Goal: Task Accomplishment & Management: Manage account settings

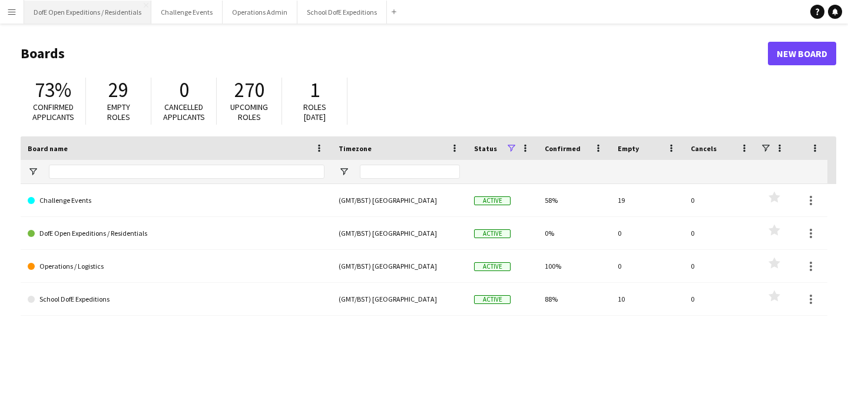
click at [111, 21] on button "DofE Open Expeditions / Residentials Close" at bounding box center [87, 12] width 127 height 23
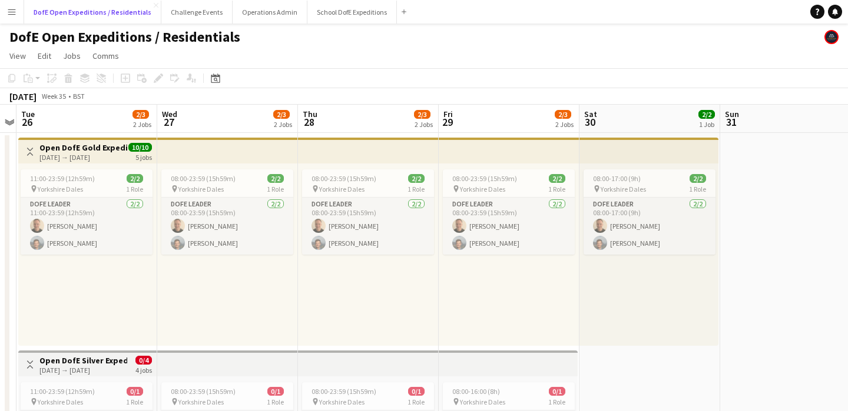
scroll to position [0, 535]
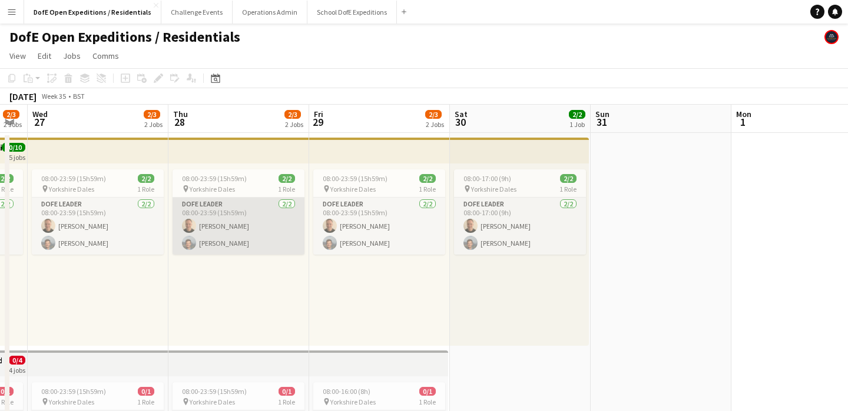
click at [272, 237] on app-card-role "DofE Leader [DATE] 08:00-23:59 (15h59m) [PERSON_NAME] [PERSON_NAME]" at bounding box center [238, 226] width 132 height 57
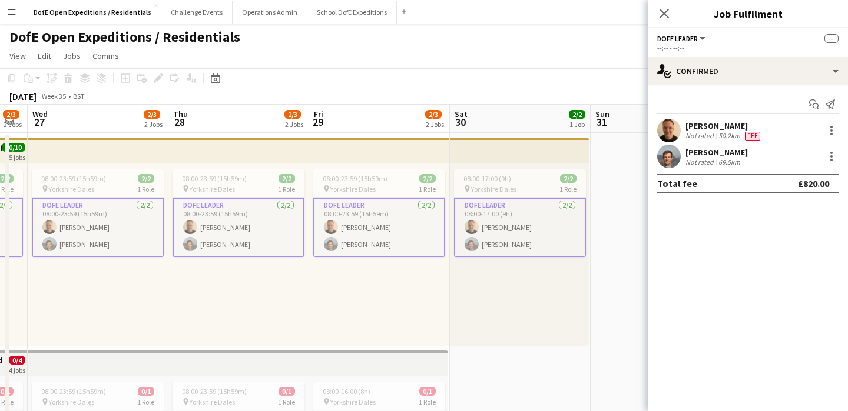
click at [733, 160] on div "69.5km" at bounding box center [729, 162] width 26 height 9
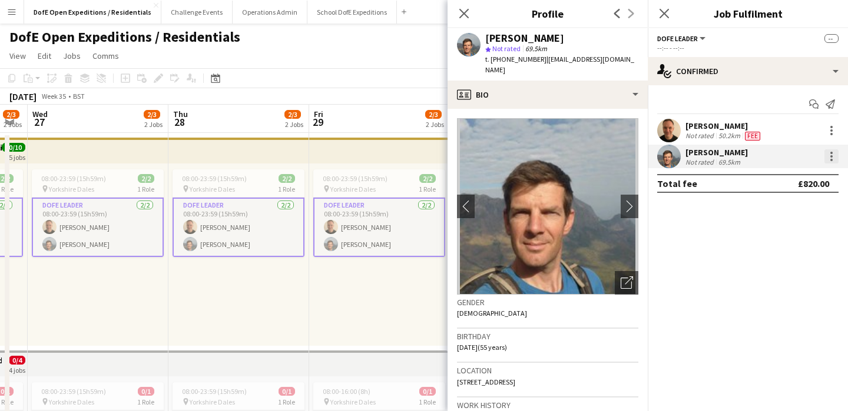
click at [833, 160] on div at bounding box center [831, 157] width 14 height 14
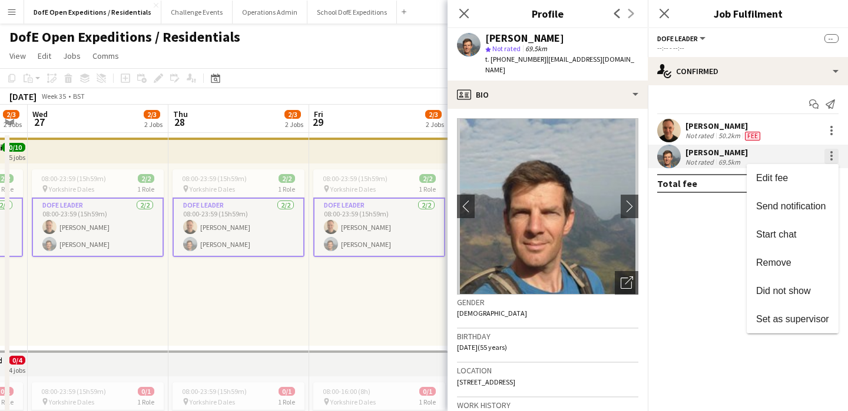
click at [833, 160] on div at bounding box center [424, 205] width 848 height 411
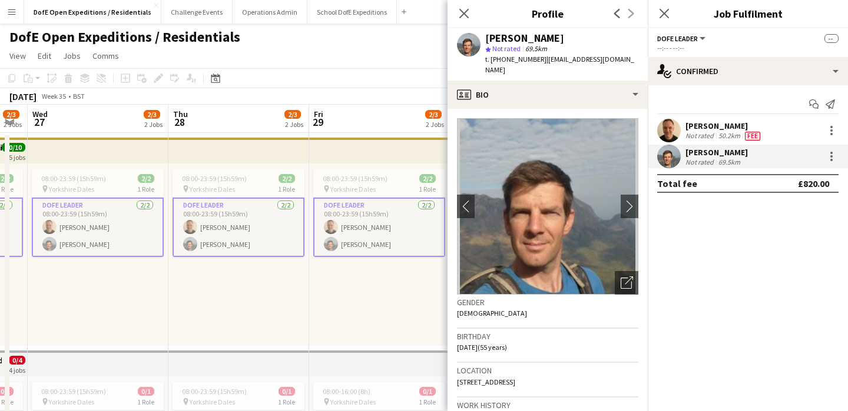
click at [807, 179] on div "£820.00" at bounding box center [813, 184] width 31 height 12
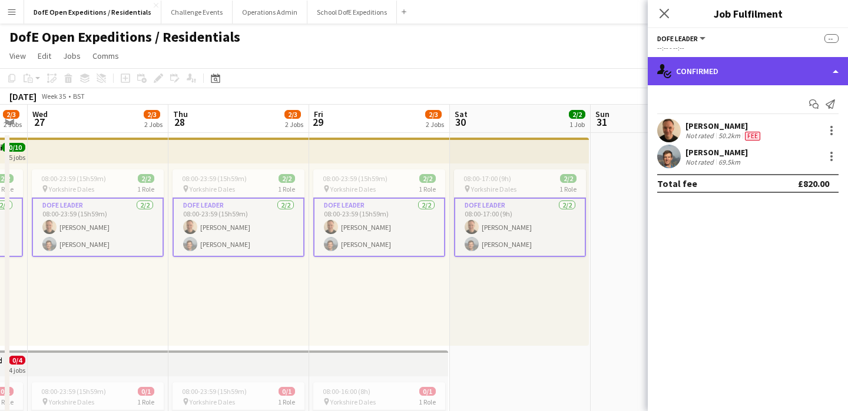
click at [715, 74] on div "single-neutral-actions-check-2 Confirmed" at bounding box center [748, 71] width 200 height 28
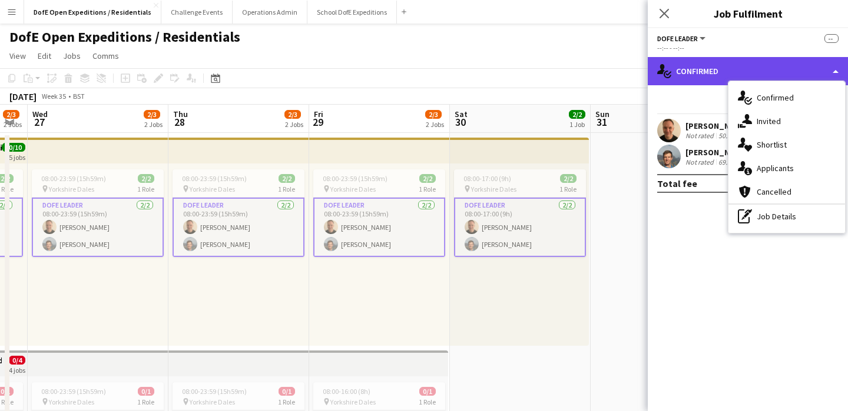
click at [715, 74] on div "single-neutral-actions-check-2 Confirmed" at bounding box center [748, 71] width 200 height 28
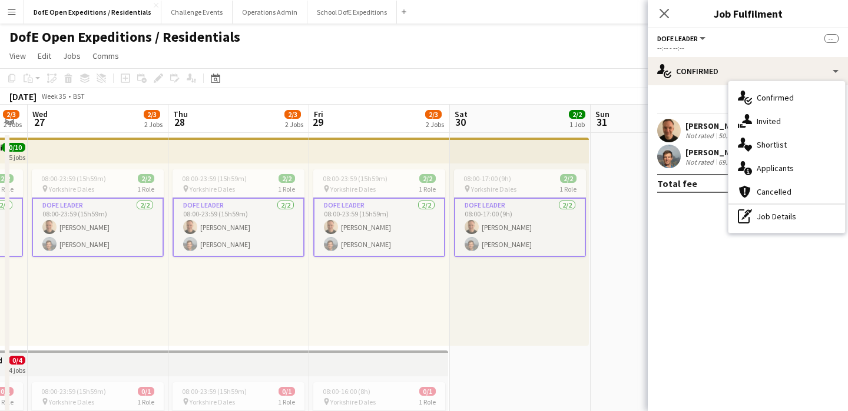
click at [377, 243] on app-card-role "DofE Leader [DATE] 08:00-23:59 (15h59m) [PERSON_NAME] [PERSON_NAME]" at bounding box center [379, 227] width 132 height 59
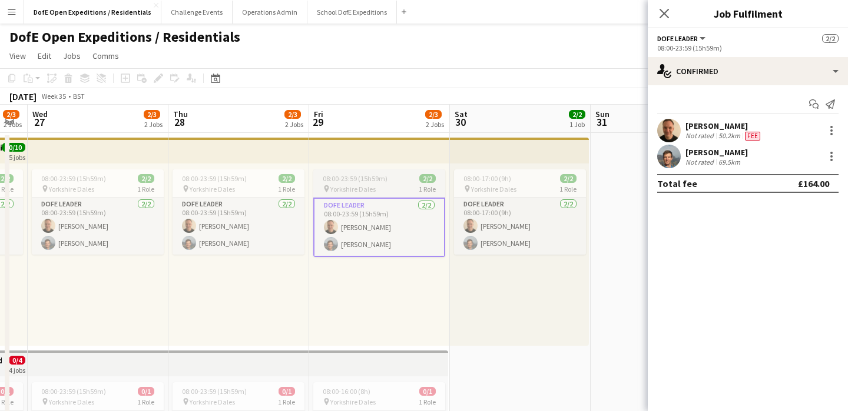
click at [360, 192] on span "Yorkshire Dales" at bounding box center [352, 189] width 45 height 9
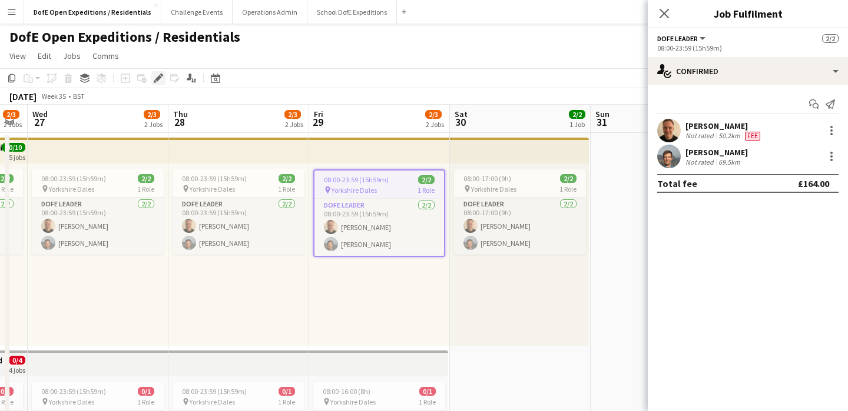
click at [158, 74] on icon "Edit" at bounding box center [158, 78] width 9 height 9
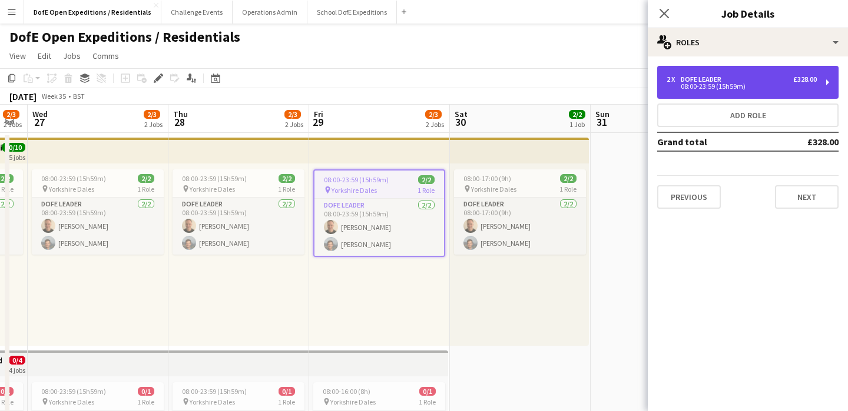
click at [770, 90] on div "2 x DofE Leader £328.00 08:00-23:59 (15h59m)" at bounding box center [747, 82] width 181 height 33
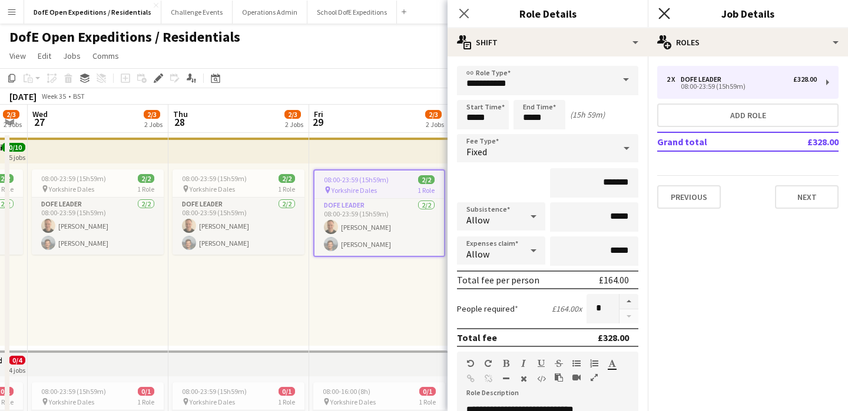
click at [662, 10] on icon at bounding box center [663, 13] width 11 height 11
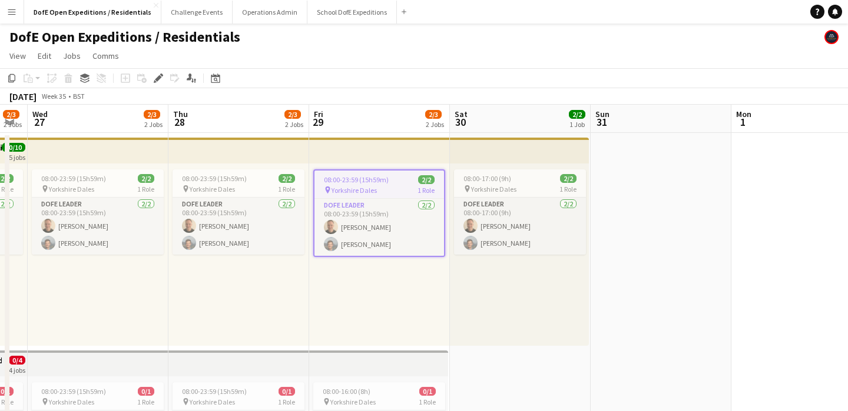
click at [626, 213] on app-date-cell at bounding box center [660, 348] width 141 height 431
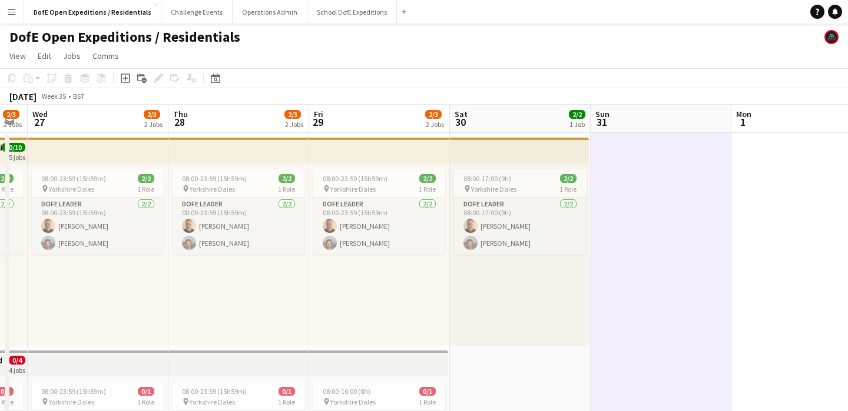
click at [494, 321] on div "08:00-17:00 (9h) 2/2 pin Yorkshire Dales 1 Role DofE Leader [DATE] 08:00-17:00 …" at bounding box center [519, 255] width 139 height 182
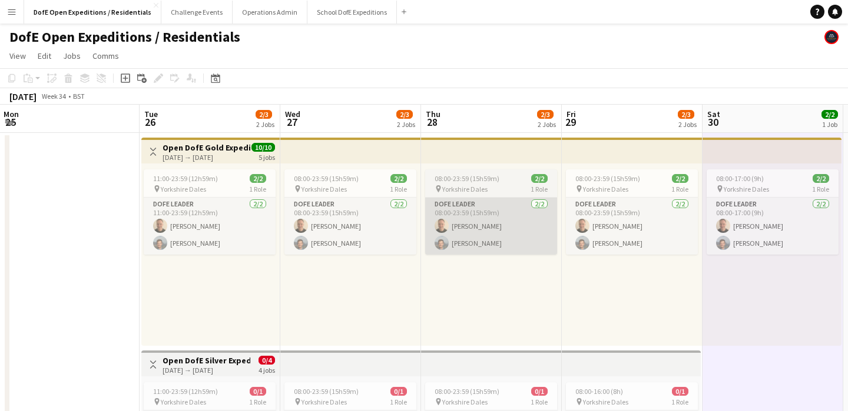
scroll to position [0, 310]
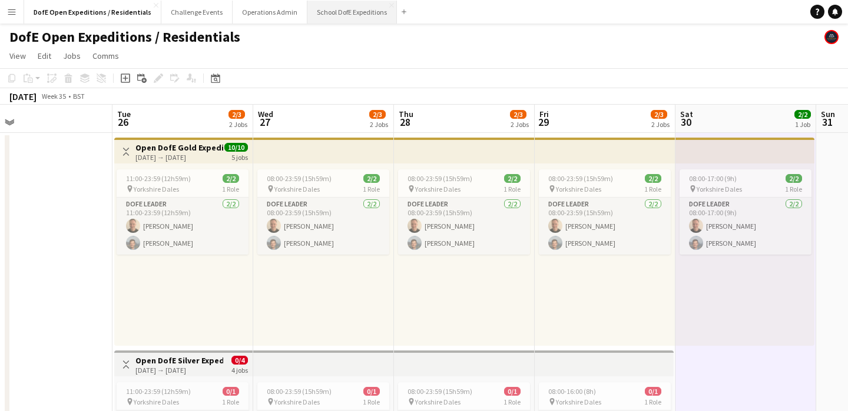
click at [334, 12] on button "School DofE Expeditions Close" at bounding box center [351, 12] width 89 height 23
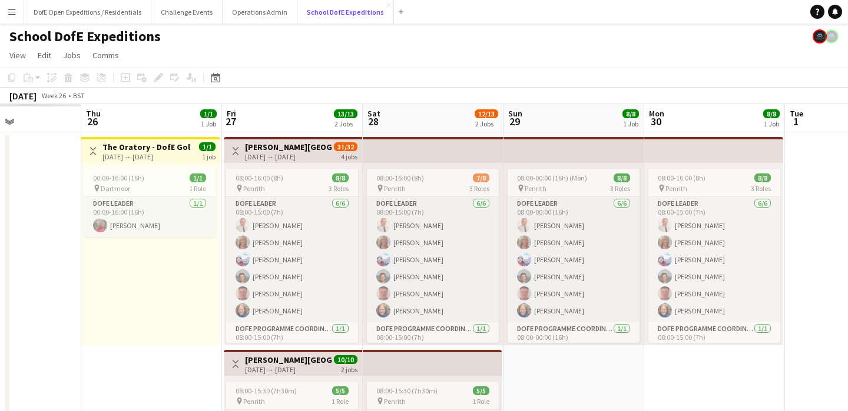
scroll to position [0, 336]
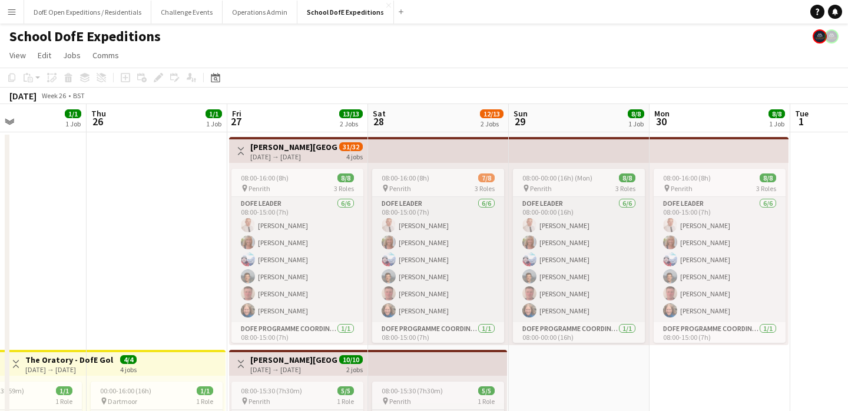
click at [291, 154] on div "[DATE] → [DATE]" at bounding box center [294, 156] width 88 height 9
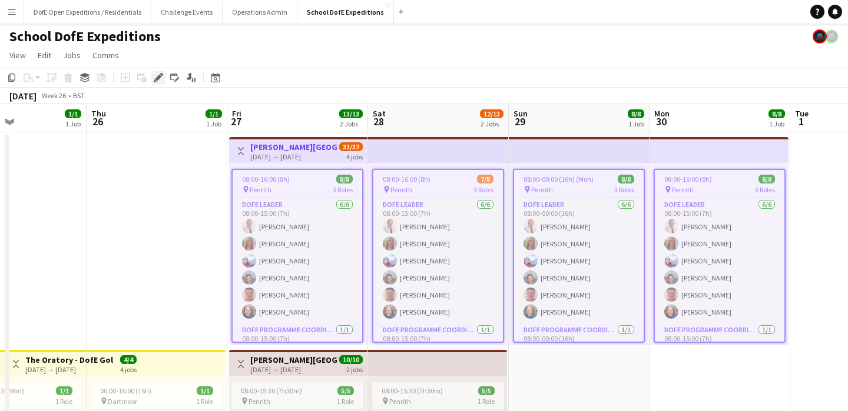
click at [156, 84] on div "Edit" at bounding box center [158, 78] width 14 height 14
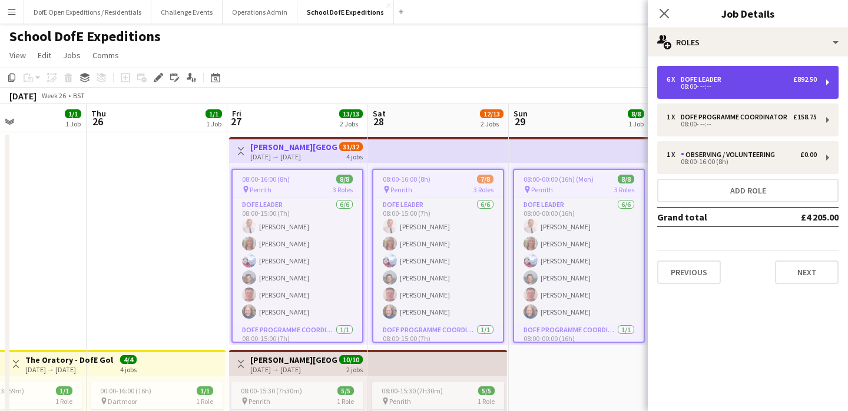
click at [737, 84] on div "08:00- --:--" at bounding box center [741, 87] width 150 height 6
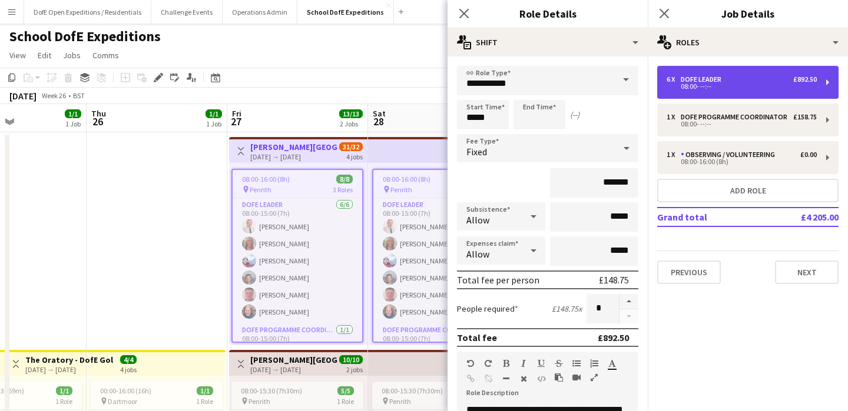
click at [737, 84] on div "08:00- --:--" at bounding box center [741, 87] width 150 height 6
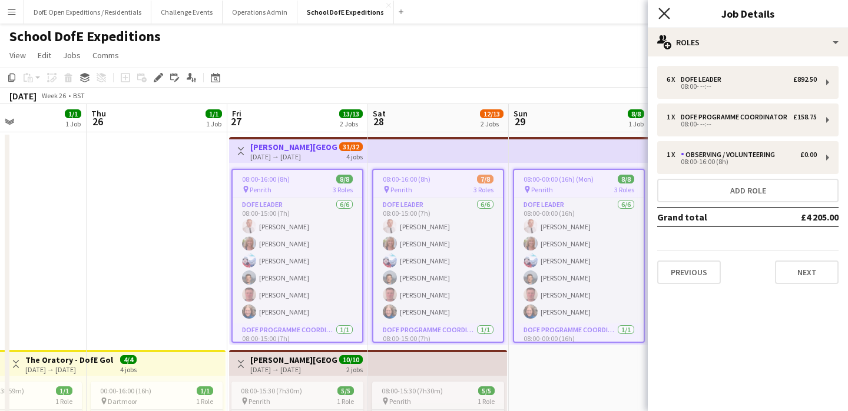
click at [663, 11] on icon "Close pop-in" at bounding box center [663, 13] width 11 height 11
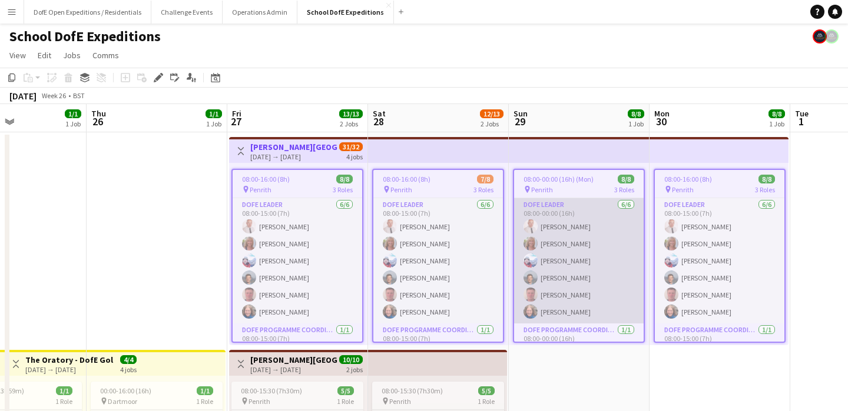
click at [605, 235] on app-card-role "DofE Leader [DATE] 08:00-00:00 (16h) [PERSON_NAME] [PERSON_NAME] [PERSON_NAME] …" at bounding box center [579, 260] width 130 height 125
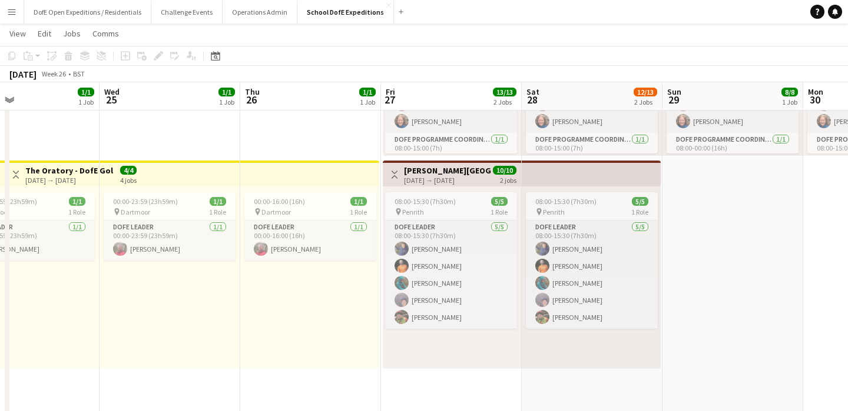
scroll to position [188, 0]
click at [173, 258] on app-card-role "DofE Leader [DATE] 00:00-23:59 (23h59m) [PERSON_NAME]" at bounding box center [170, 241] width 132 height 40
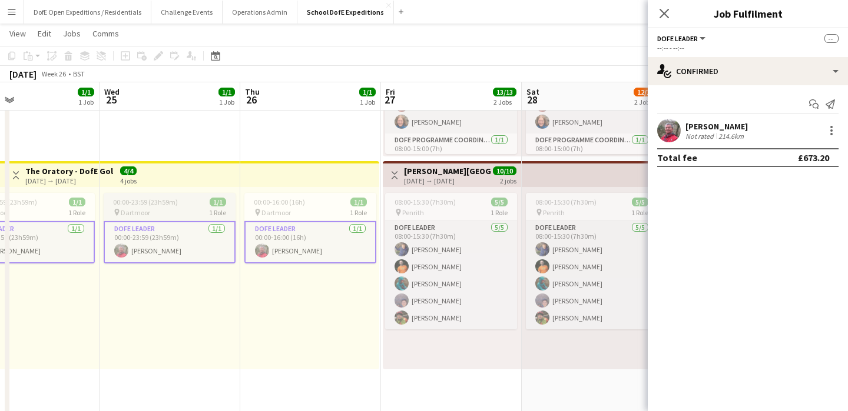
click at [142, 207] on app-job-card "00:00-23:59 (23h59m) 1/1 pin Dartmoor 1 Role DofE Leader [DATE] 00:00-23:59 (23…" at bounding box center [170, 228] width 132 height 71
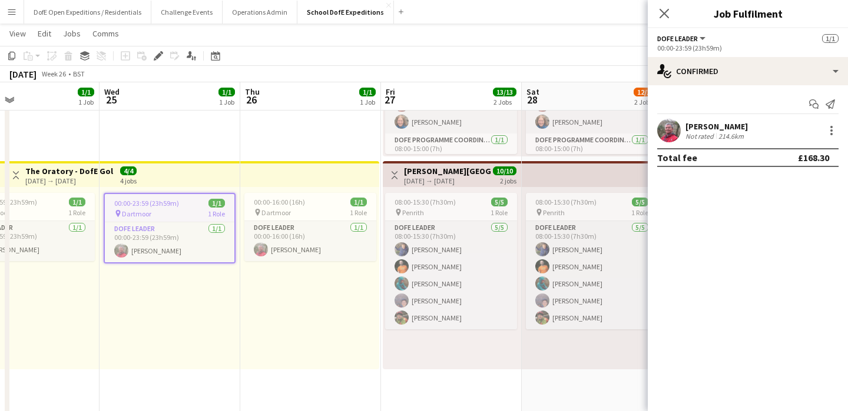
click at [678, 47] on div "00:00-23:59 (23h59m)" at bounding box center [747, 48] width 181 height 9
click at [701, 37] on button "DofE Leader" at bounding box center [682, 38] width 50 height 9
click at [672, 82] on li "DofE Leader" at bounding box center [696, 79] width 59 height 11
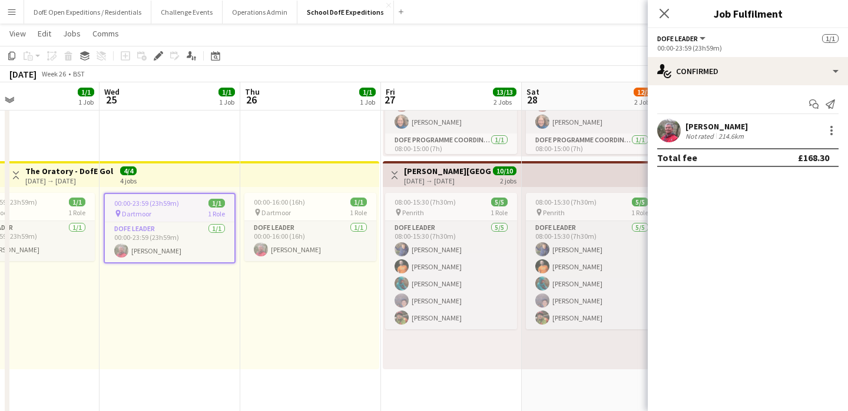
click at [69, 166] on h3 "The Oratory - DofE Gold Qualifying Expedition" at bounding box center [69, 171] width 88 height 11
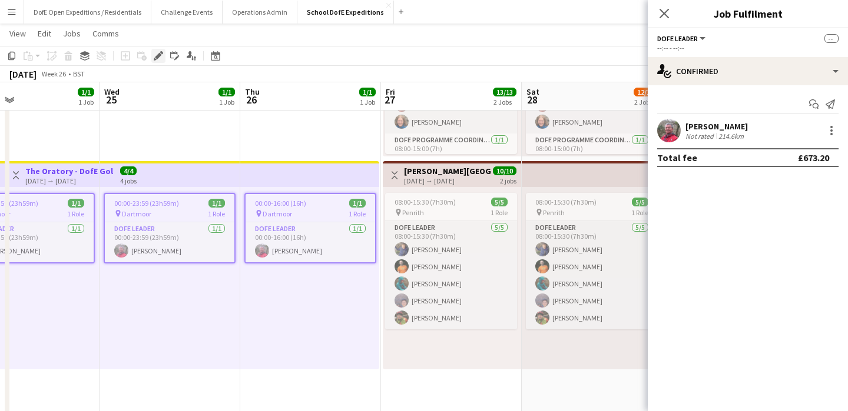
click at [161, 55] on icon at bounding box center [158, 56] width 6 height 6
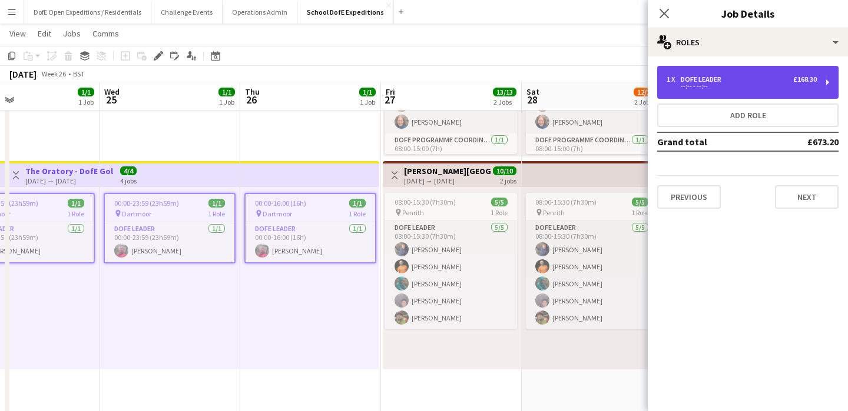
click at [760, 72] on div "1 x DofE Leader £168.30 --:-- - --:--" at bounding box center [747, 82] width 181 height 33
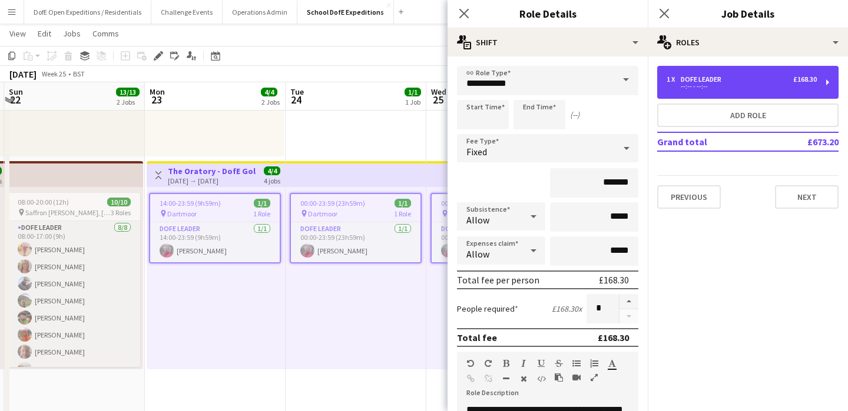
scroll to position [0, 275]
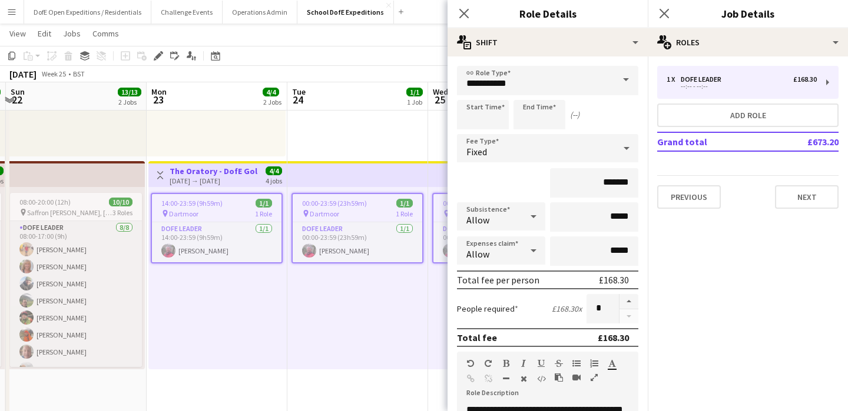
click at [343, 139] on app-date-cell "00:00-23:59 (23h59m) 1/1 pin Dartmoor 1 Role DofE Leader [DATE] 00:00-23:59 (23…" at bounding box center [357, 371] width 141 height 857
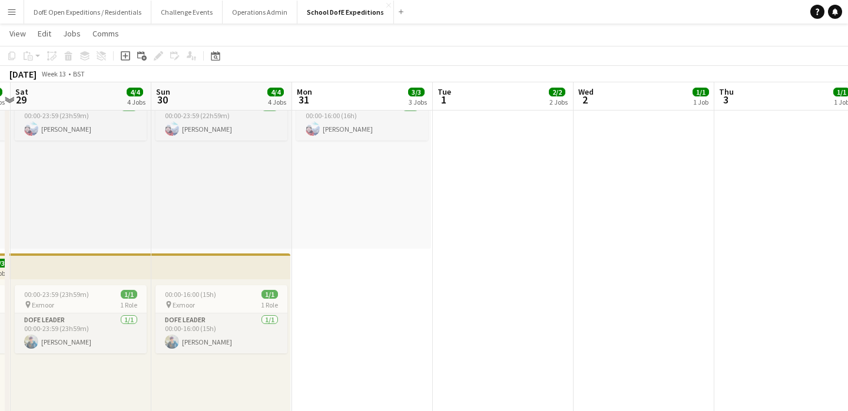
scroll to position [0, 245]
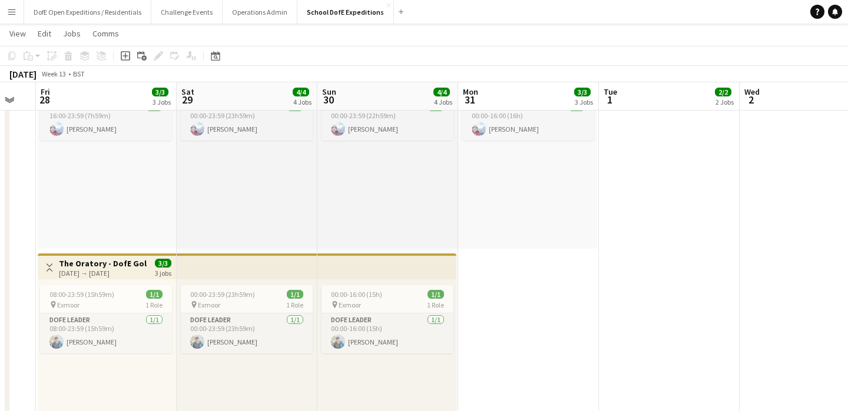
click at [96, 266] on h3 "The Oratory - DofE Gold Practice Expedition" at bounding box center [103, 263] width 88 height 11
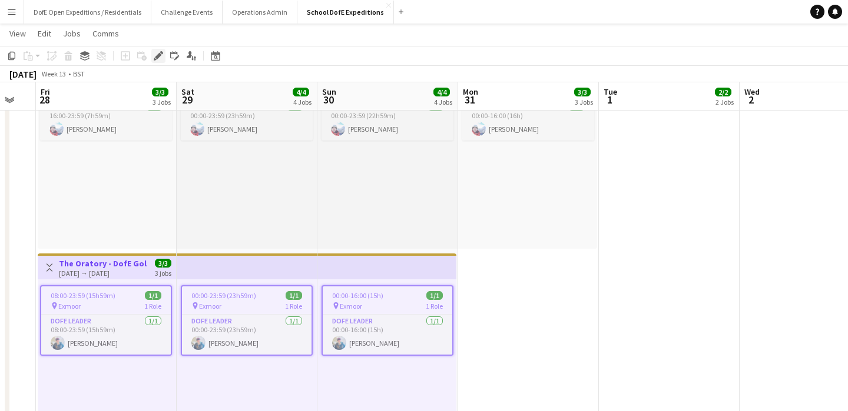
click at [158, 58] on icon at bounding box center [158, 56] width 6 height 6
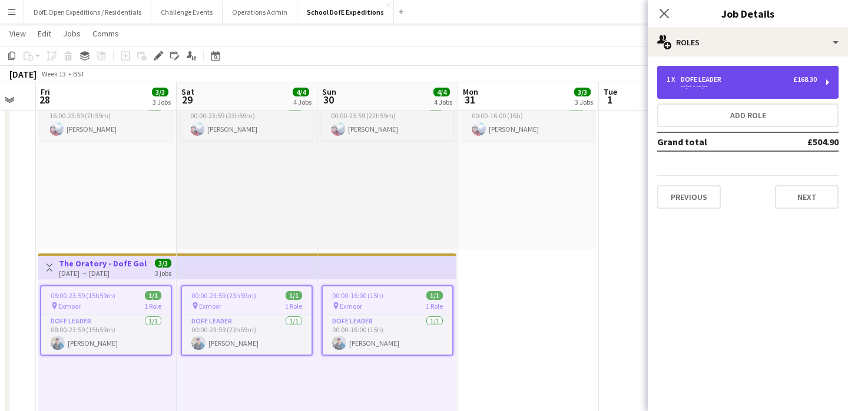
click at [723, 84] on div "--:-- - --:--" at bounding box center [741, 87] width 150 height 6
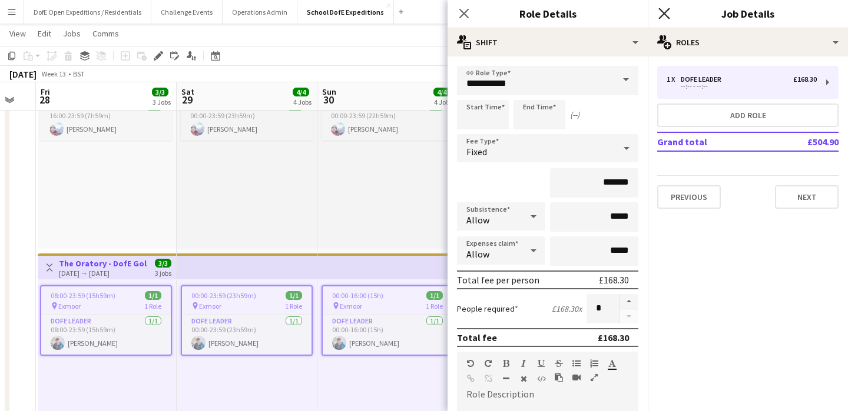
click at [663, 15] on icon at bounding box center [663, 13] width 11 height 11
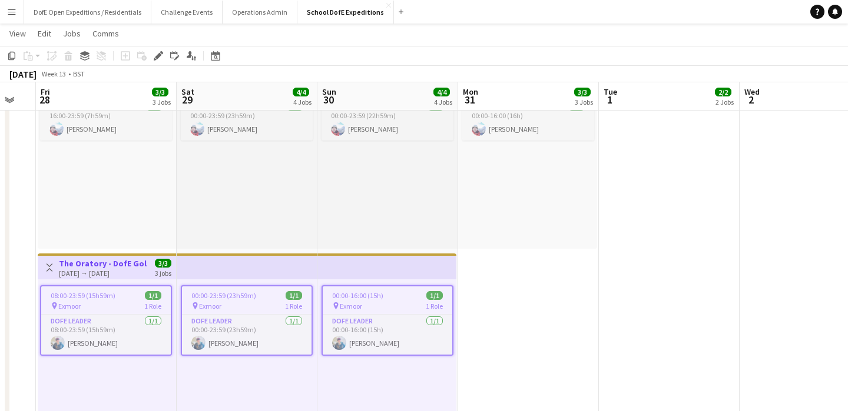
click at [406, 194] on div "00:00-23:59 (22h59m) 1/1 pin Yorkshire Dales 1 Role DofE Leader [DATE] 00:00-23…" at bounding box center [387, 158] width 141 height 182
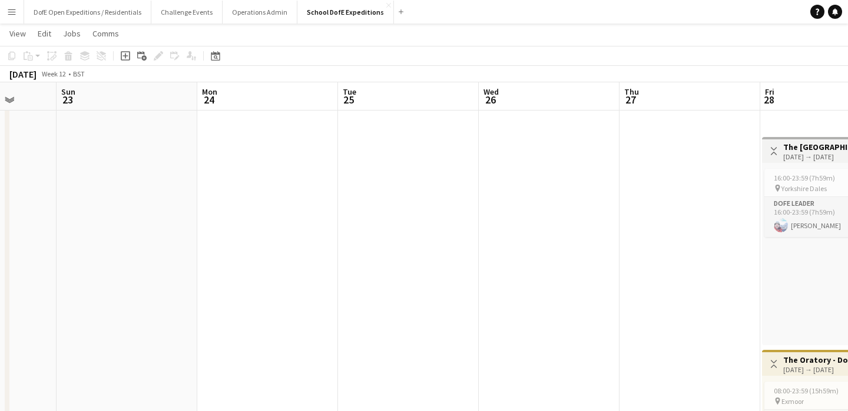
scroll to position [0, 354]
